Goal: Find specific page/section: Find specific page/section

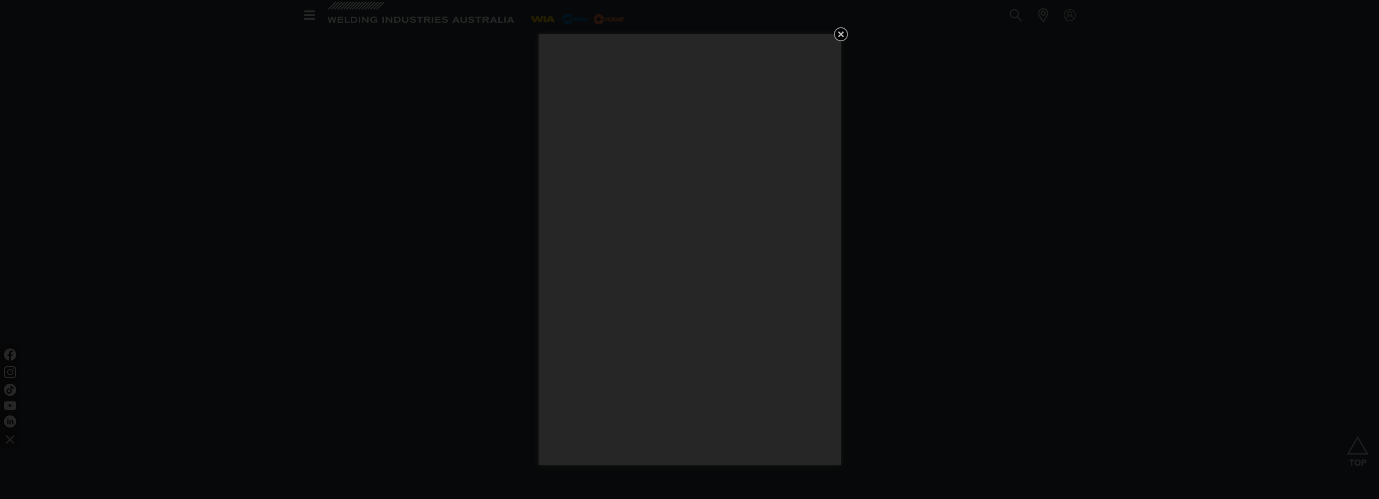
scroll to position [1159, 0]
click at [837, 36] on icon "Get 5 WIA Welding Guides Free!" at bounding box center [841, 34] width 12 height 12
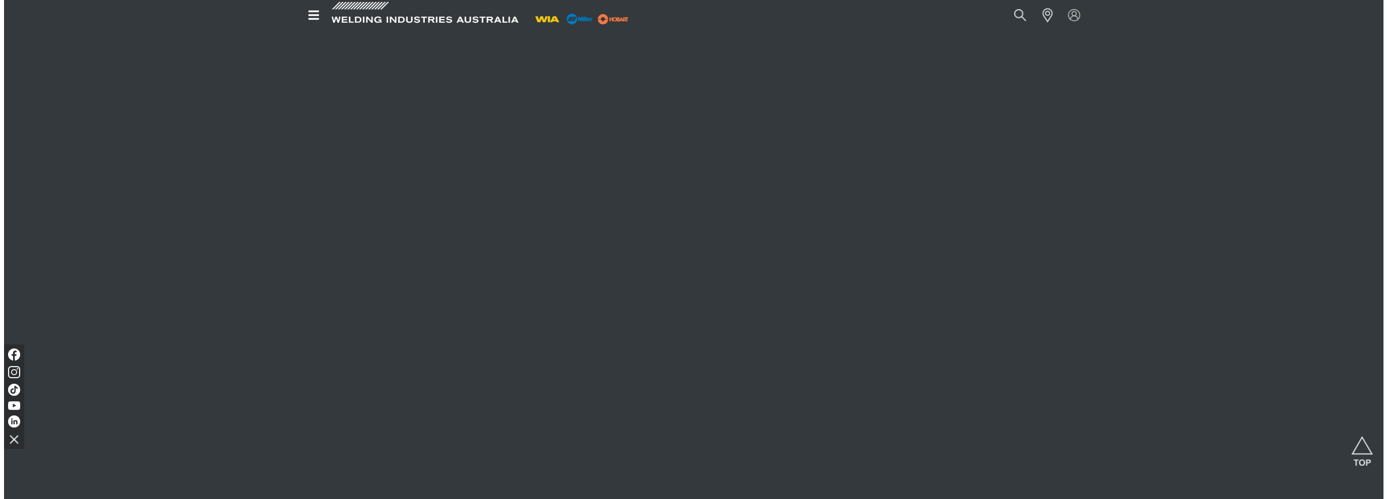
scroll to position [1763, 0]
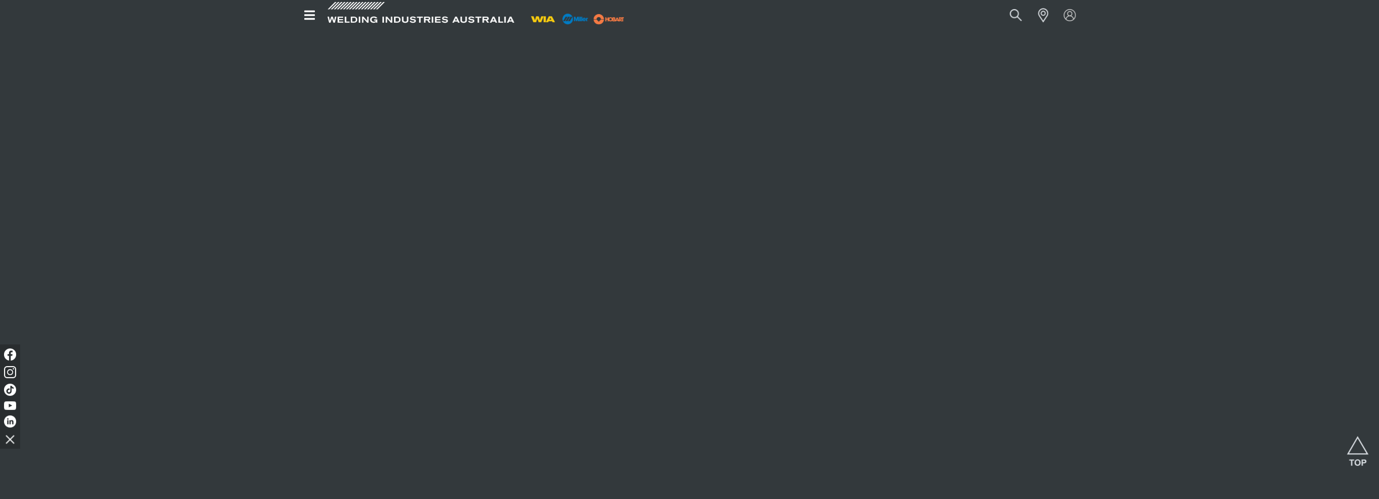
click at [313, 19] on icon "Open top menu" at bounding box center [309, 15] width 11 height 9
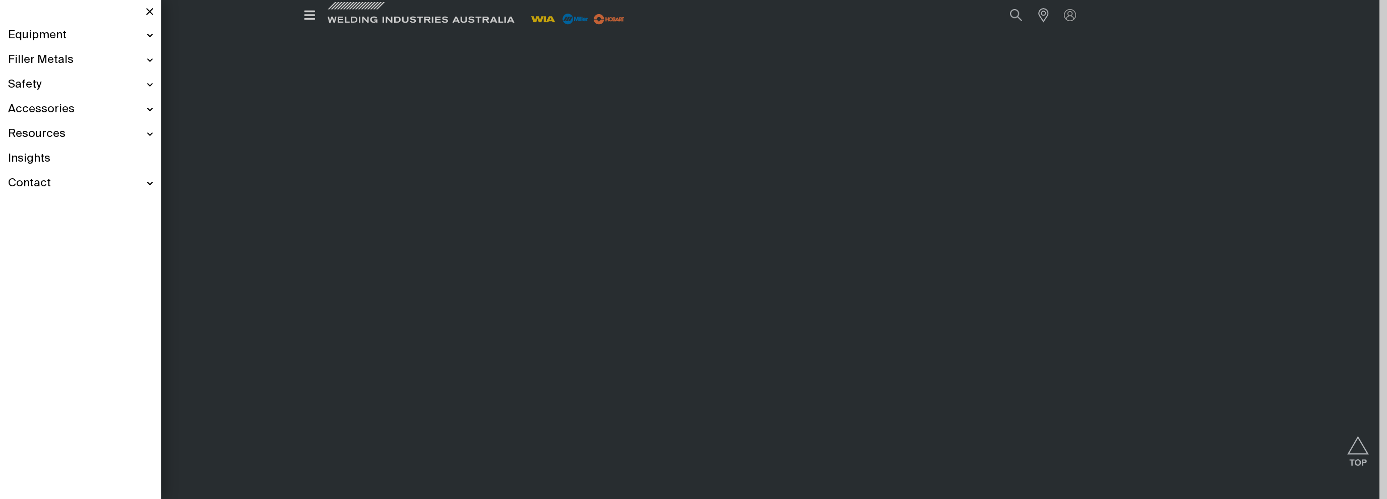
click at [62, 181] on div "Contact" at bounding box center [80, 183] width 145 height 25
click at [64, 41] on span "Equipment" at bounding box center [37, 35] width 58 height 15
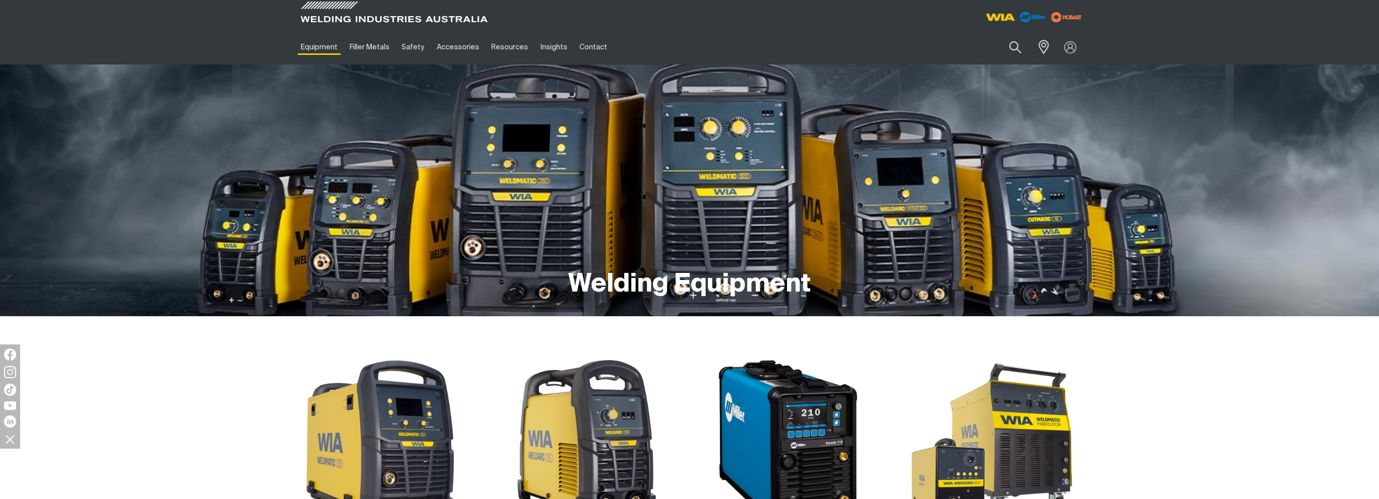
click at [999, 20] on img at bounding box center [999, 17] width 37 height 18
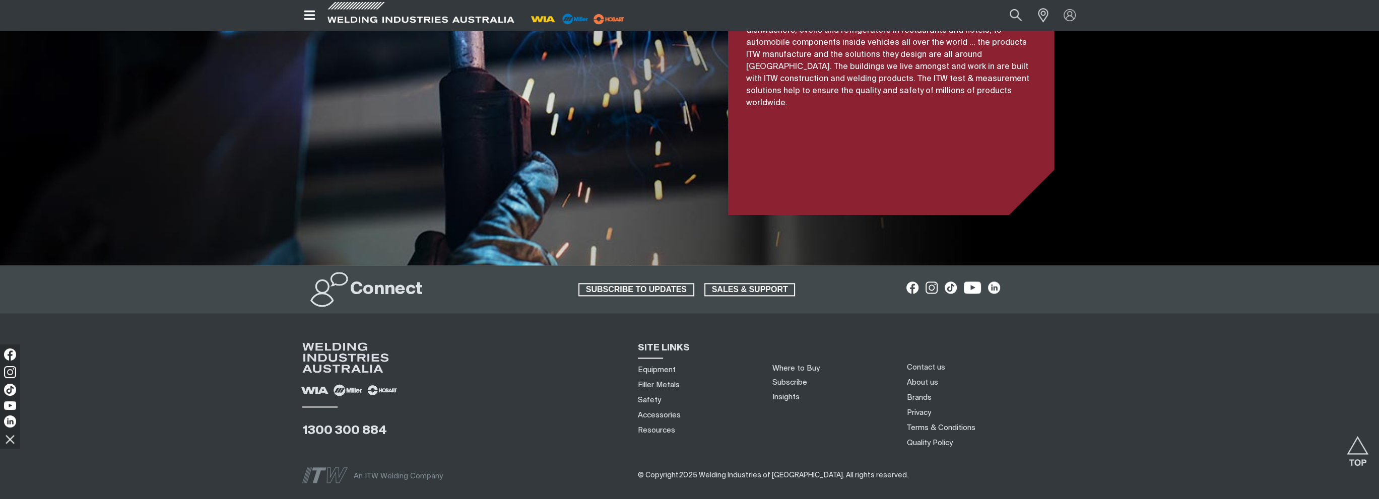
scroll to position [2358, 0]
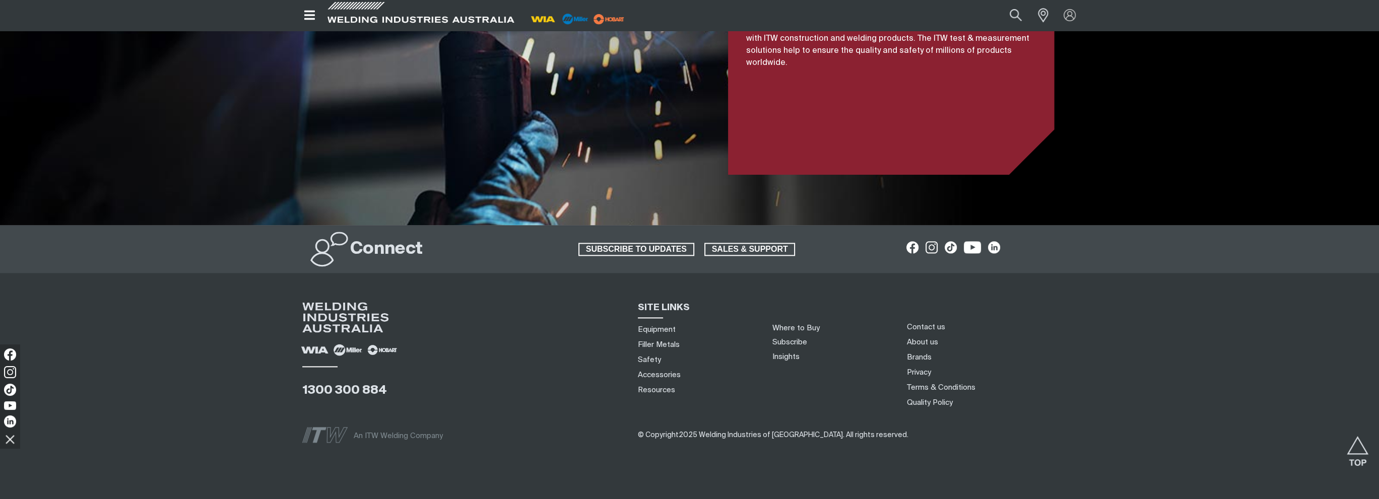
click at [947, 447] on div "Connect SUBSCRIBE TO UPDATES SALES & SUPPORT 1300 300 884 SITE LINKS Equipment …" at bounding box center [689, 358] width 1379 height 265
click at [927, 337] on link "About us" at bounding box center [921, 342] width 31 height 11
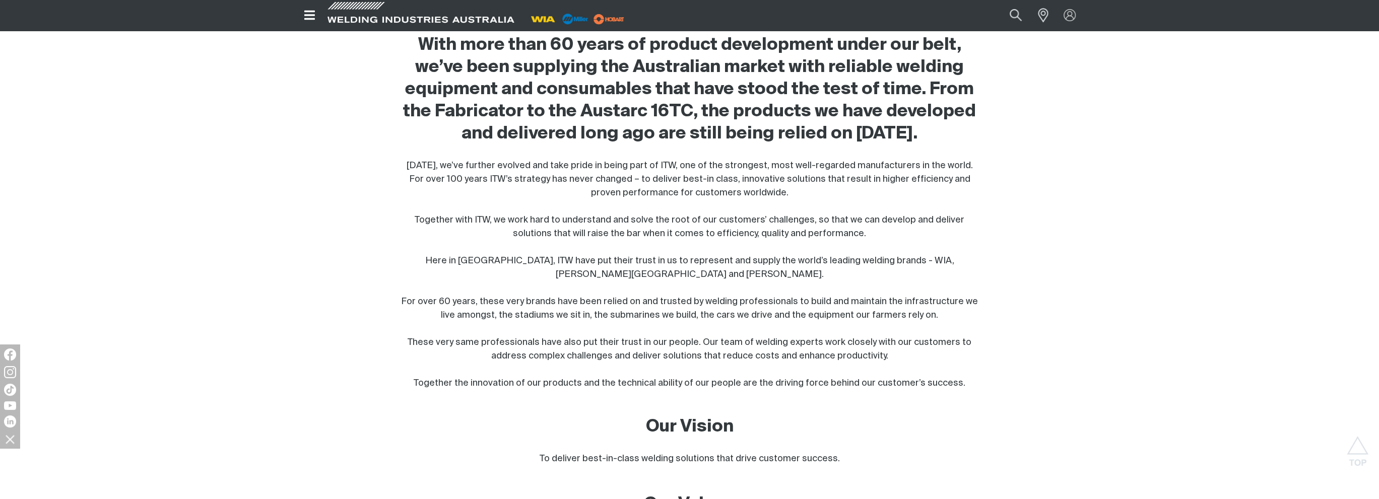
scroll to position [466, 0]
